Goal: Task Accomplishment & Management: Manage account settings

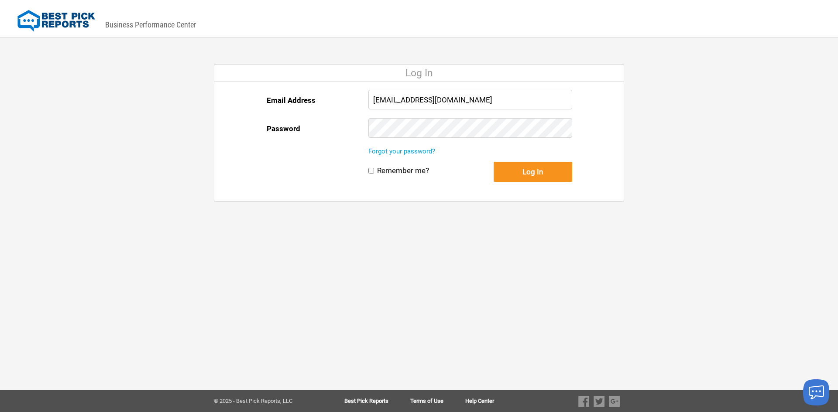
click at [346, 109] on div "Email Address" at bounding box center [318, 101] width 102 height 23
click at [443, 103] on input "[EMAIL_ADDRESS][DOMAIN_NAME]" at bounding box center [470, 100] width 204 height 20
paste input "bdalrymple"
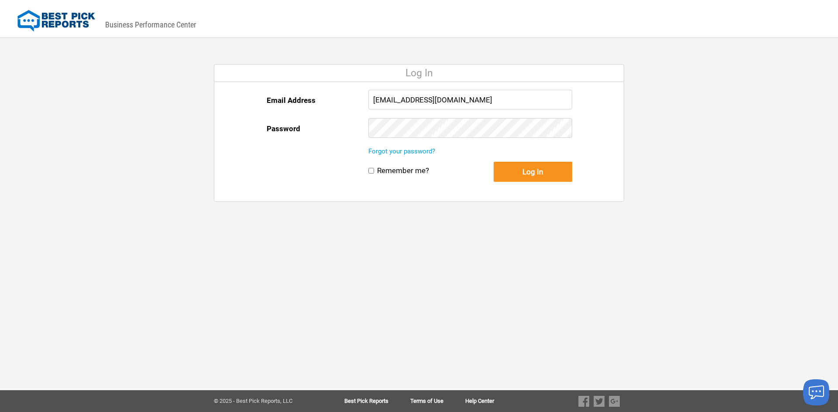
type input "[EMAIL_ADDRESS][DOMAIN_NAME]"
click at [545, 172] on button "Log In" at bounding box center [532, 172] width 79 height 20
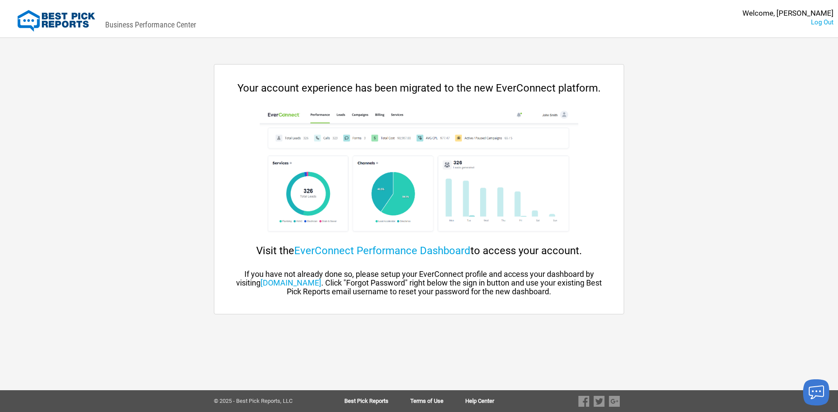
click at [527, 105] on div "Your account experience has been migrated to the new EverConnect platform. Visi…" at bounding box center [418, 189] width 409 height 214
drag, startPoint x: 493, startPoint y: 88, endPoint x: 557, endPoint y: 88, distance: 64.1
click at [557, 88] on div "Your account experience has been migrated to the new EverConnect platform." at bounding box center [419, 88] width 374 height 12
click at [350, 253] on link "EverConnect Performance Dashboard" at bounding box center [382, 251] width 176 height 12
